Goal: Task Accomplishment & Management: Use online tool/utility

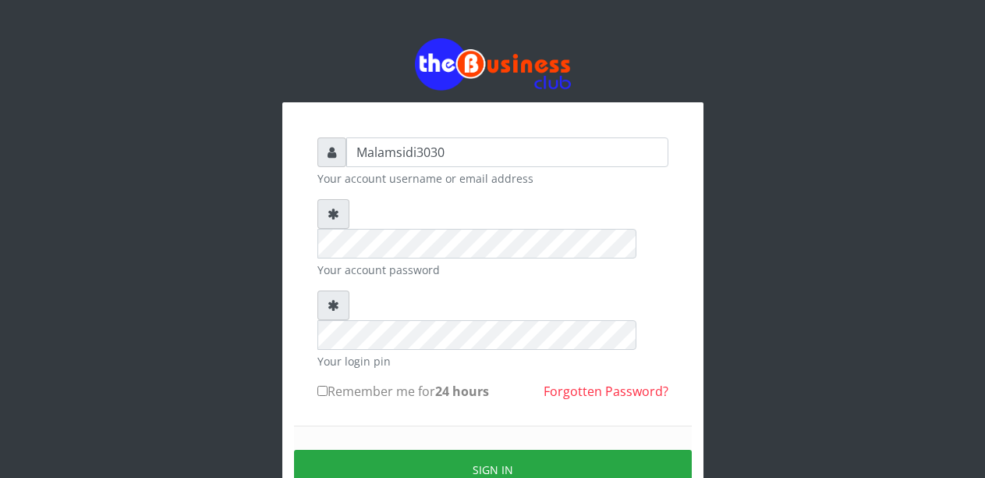
type input "Malamsidi3030"
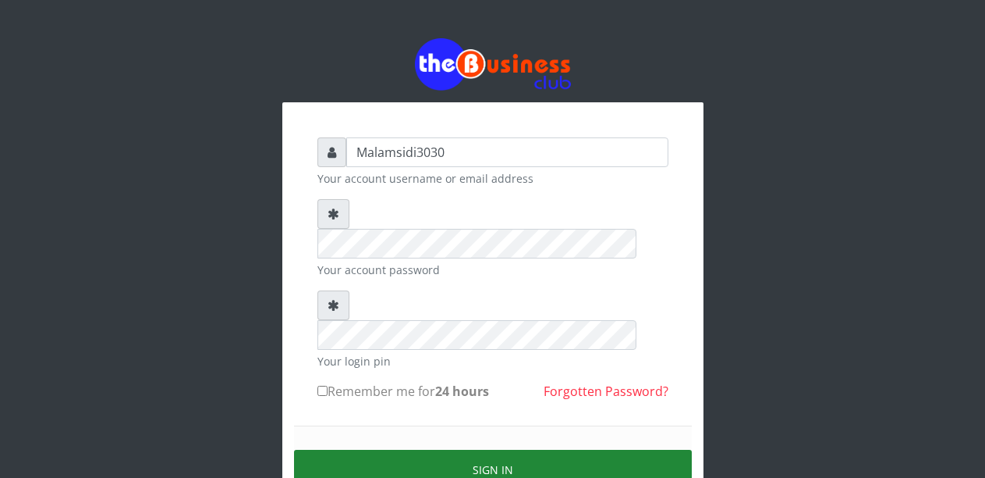
click at [459, 449] on button "Sign in" at bounding box center [493, 469] width 398 height 40
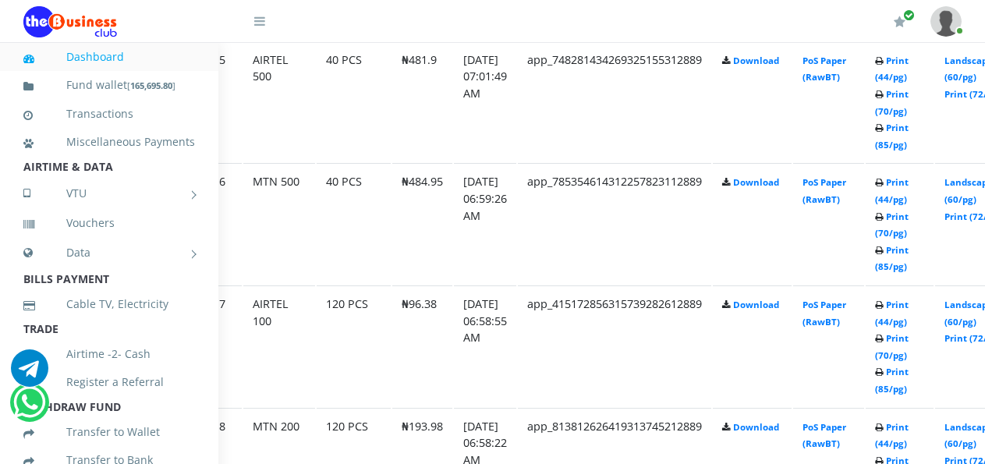
scroll to position [2657, 68]
click at [975, 307] on link "Landscape (60/pg)" at bounding box center [968, 313] width 48 height 29
